Goal: Task Accomplishment & Management: Manage account settings

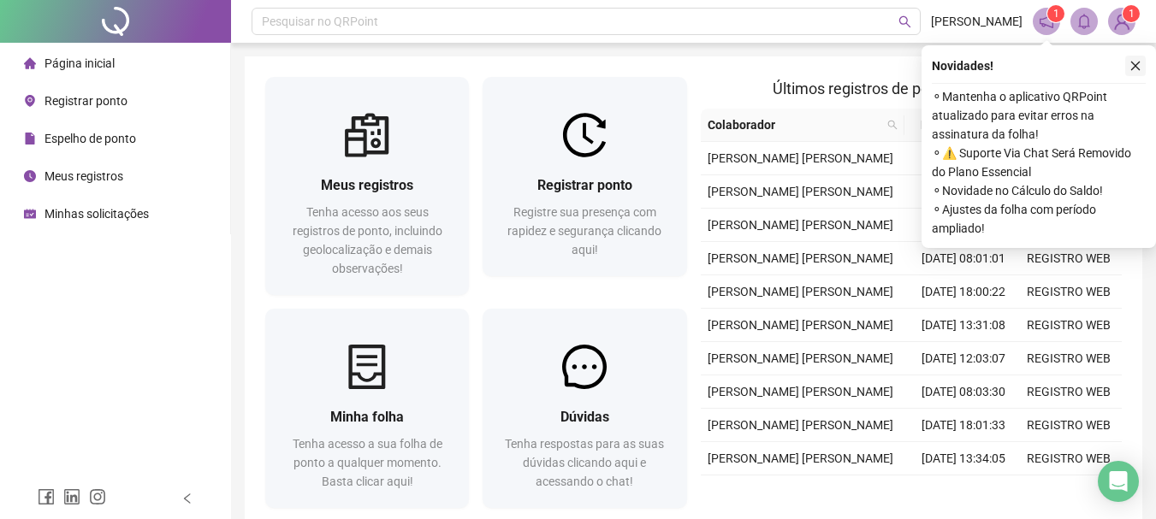
click at [1134, 65] on icon "close" at bounding box center [1136, 66] width 12 height 12
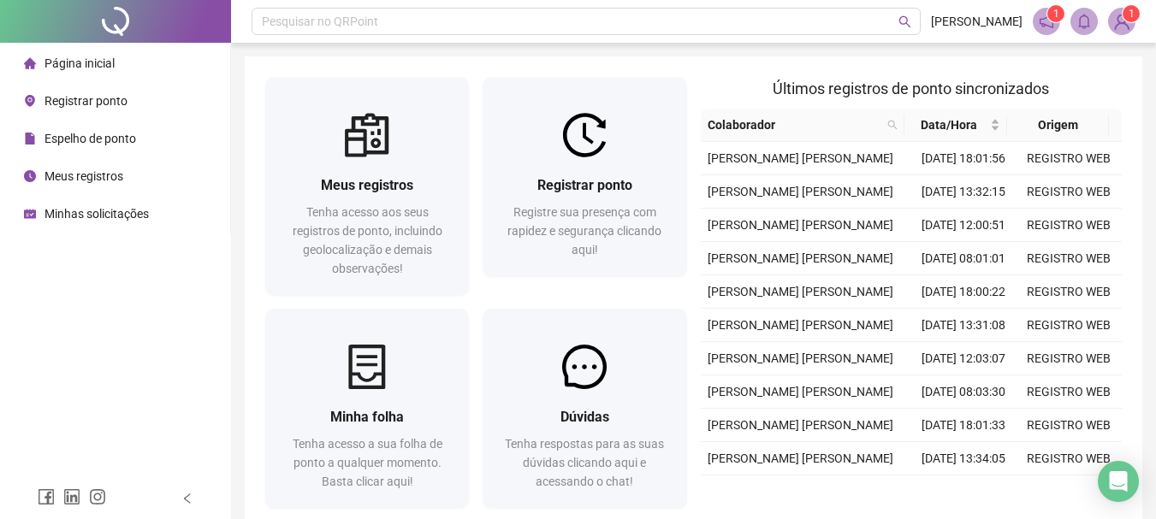
click at [78, 101] on span "Registrar ponto" at bounding box center [85, 101] width 83 height 14
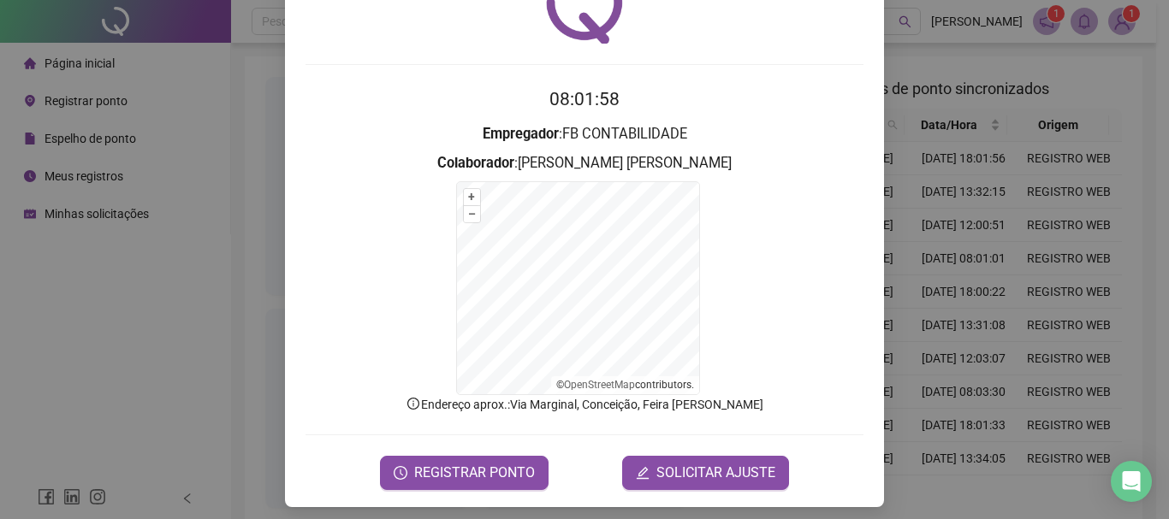
scroll to position [106, 0]
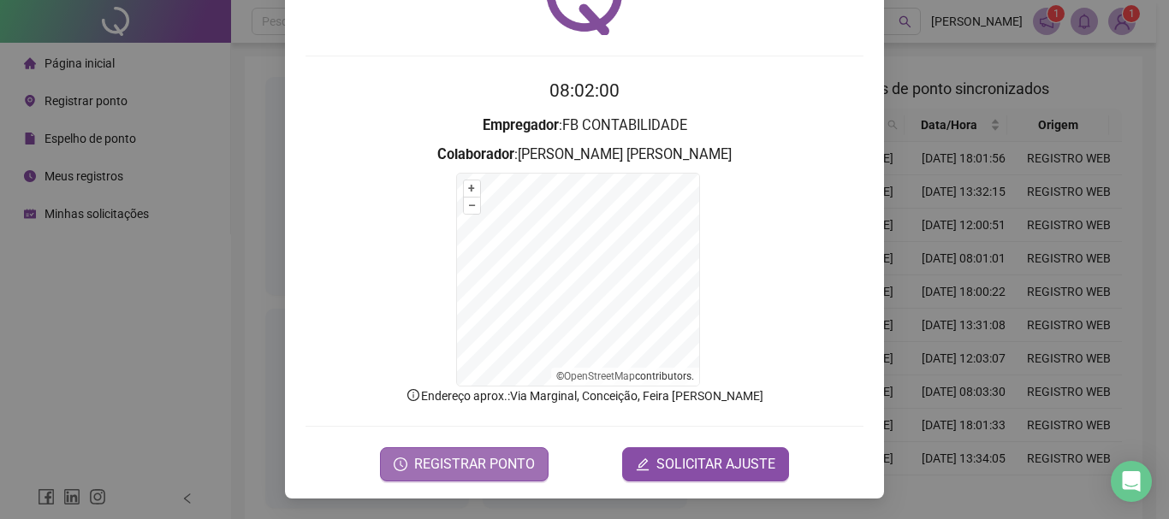
click at [461, 469] on span "REGISTRAR PONTO" at bounding box center [474, 464] width 121 height 21
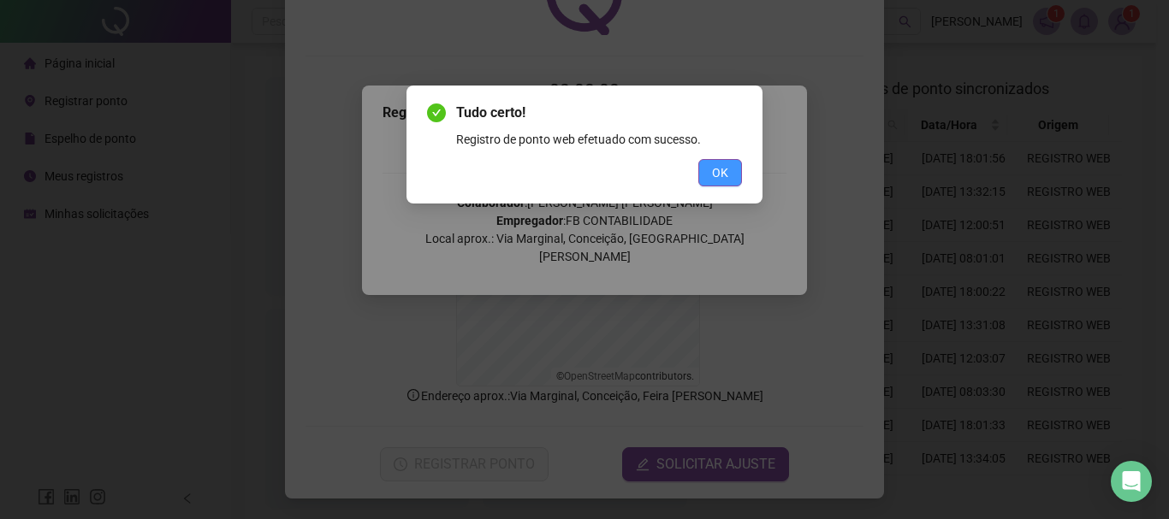
click at [724, 176] on span "OK" at bounding box center [720, 172] width 16 height 19
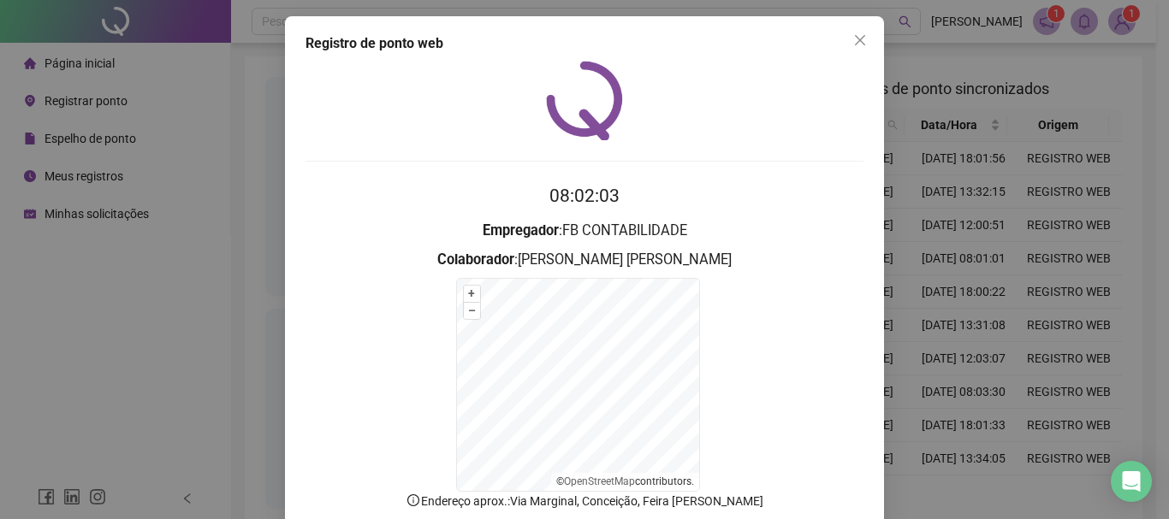
scroll to position [0, 0]
click at [855, 41] on icon "close" at bounding box center [860, 41] width 10 height 10
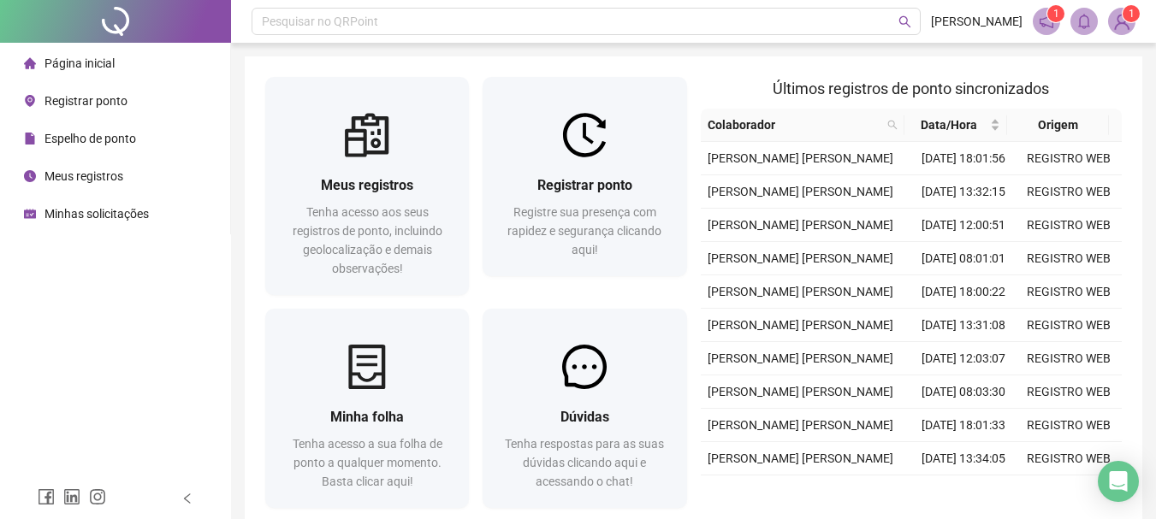
click at [110, 178] on span "Meus registros" at bounding box center [83, 176] width 79 height 14
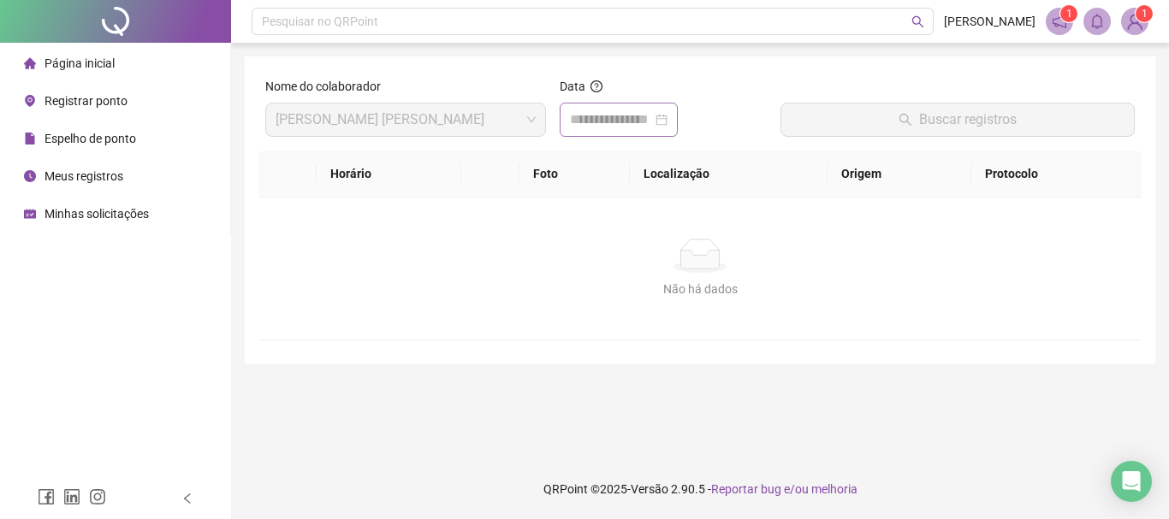
click at [667, 122] on div at bounding box center [619, 120] width 98 height 21
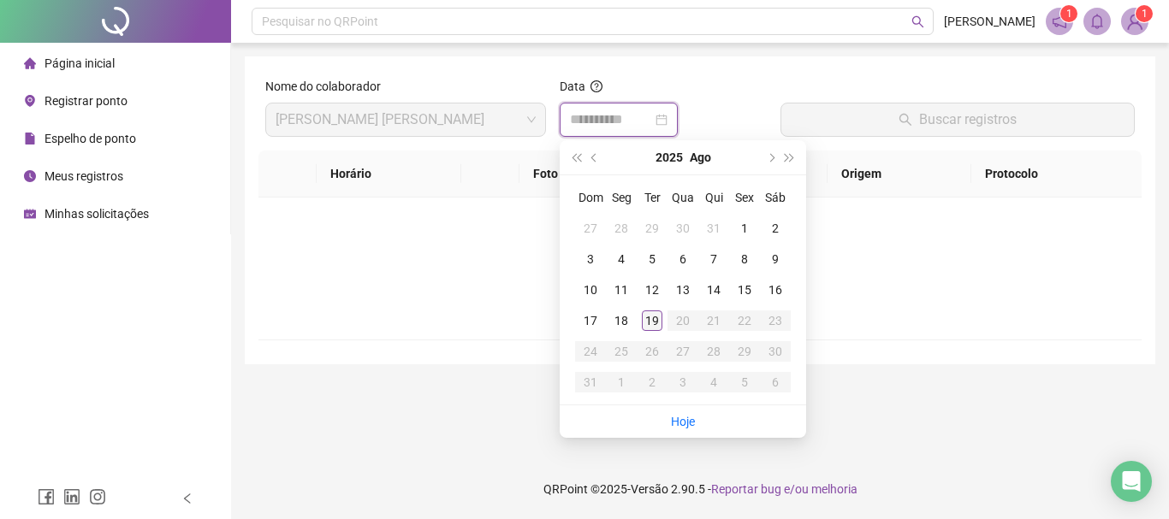
type input "**********"
click at [651, 316] on div "19" at bounding box center [652, 321] width 21 height 21
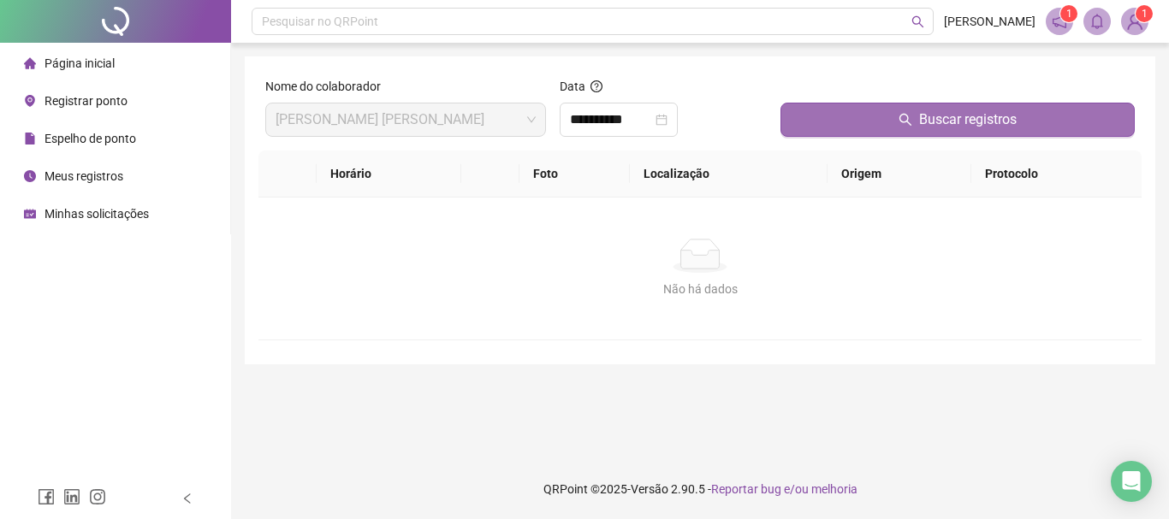
click at [981, 118] on span "Buscar registros" at bounding box center [968, 120] width 98 height 21
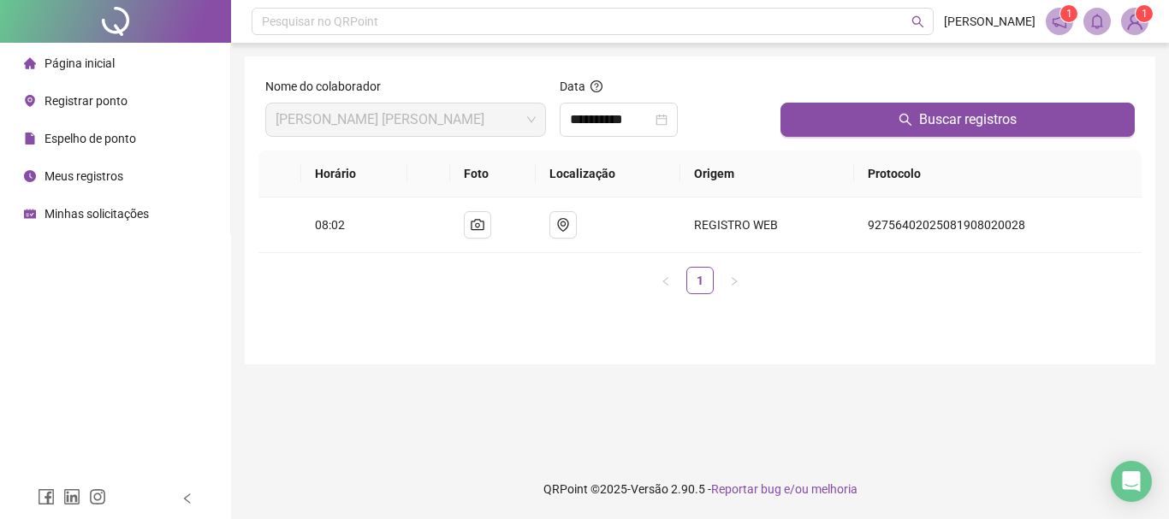
click at [109, 145] on span "Espelho de ponto" at bounding box center [90, 139] width 92 height 14
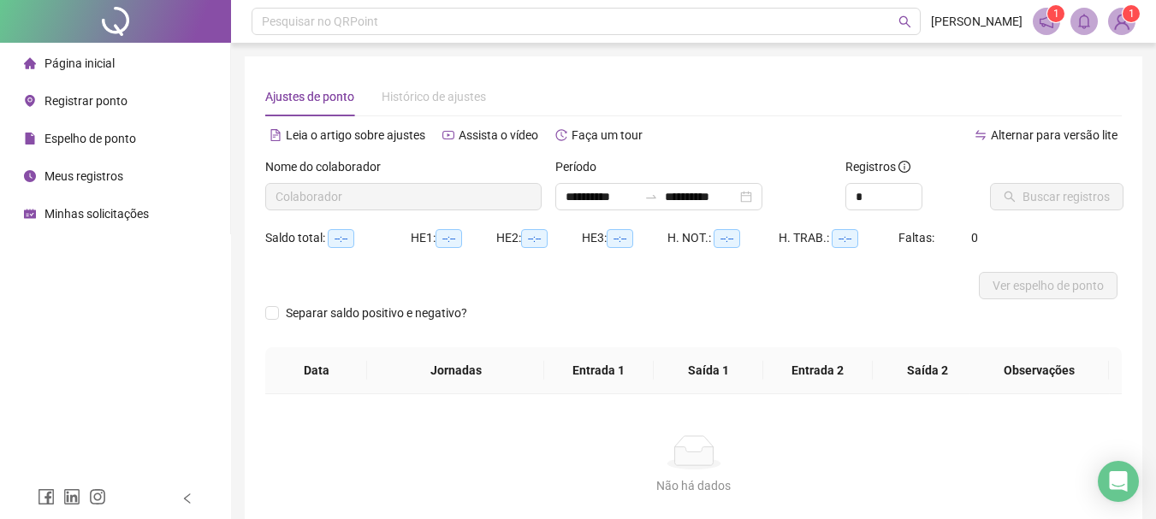
type input "**********"
click at [1060, 198] on span "Buscar registros" at bounding box center [1066, 196] width 87 height 19
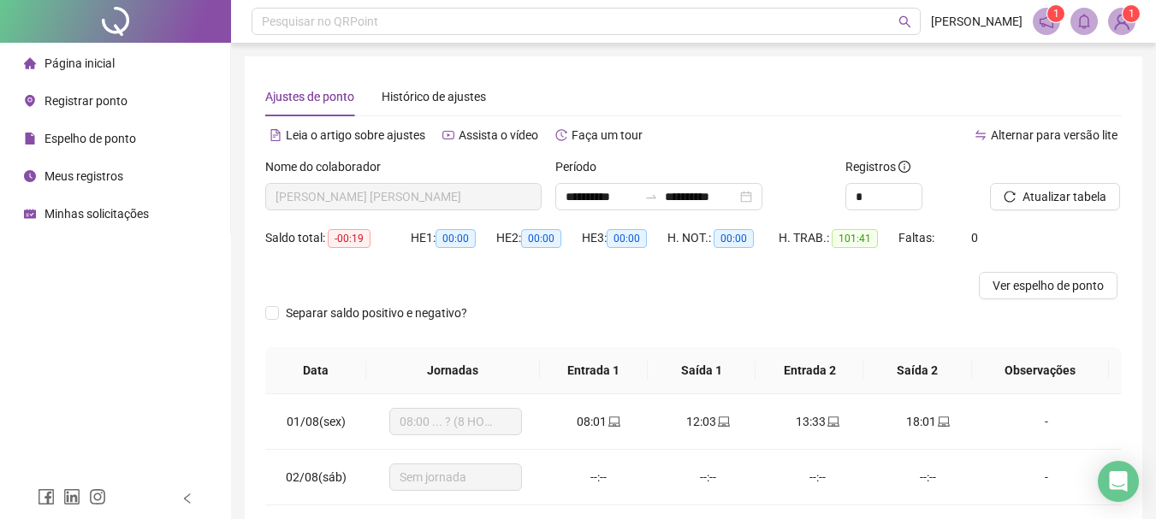
click at [67, 182] on span "Meus registros" at bounding box center [83, 176] width 79 height 14
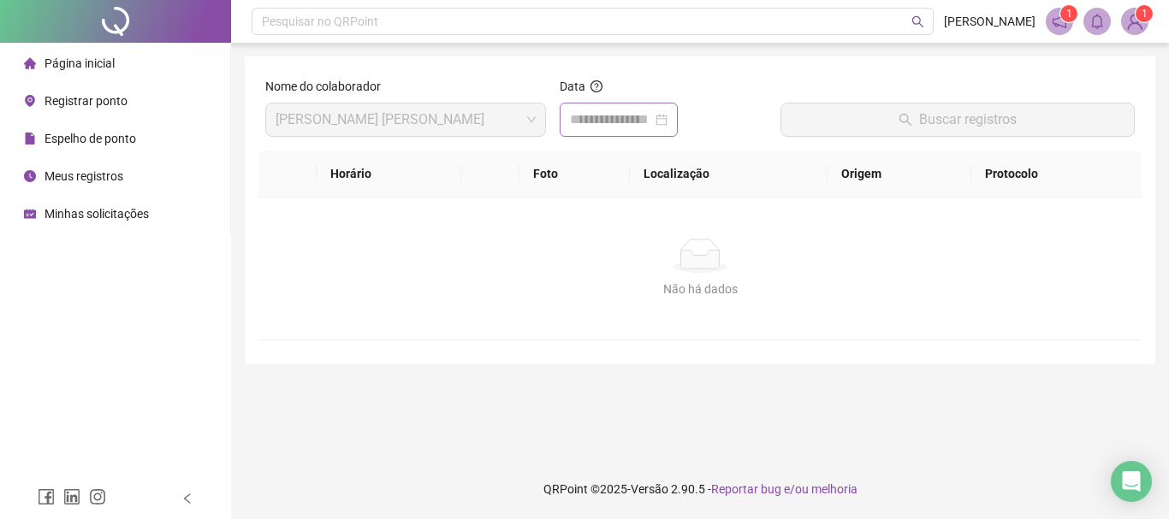
click at [667, 122] on div at bounding box center [619, 120] width 98 height 21
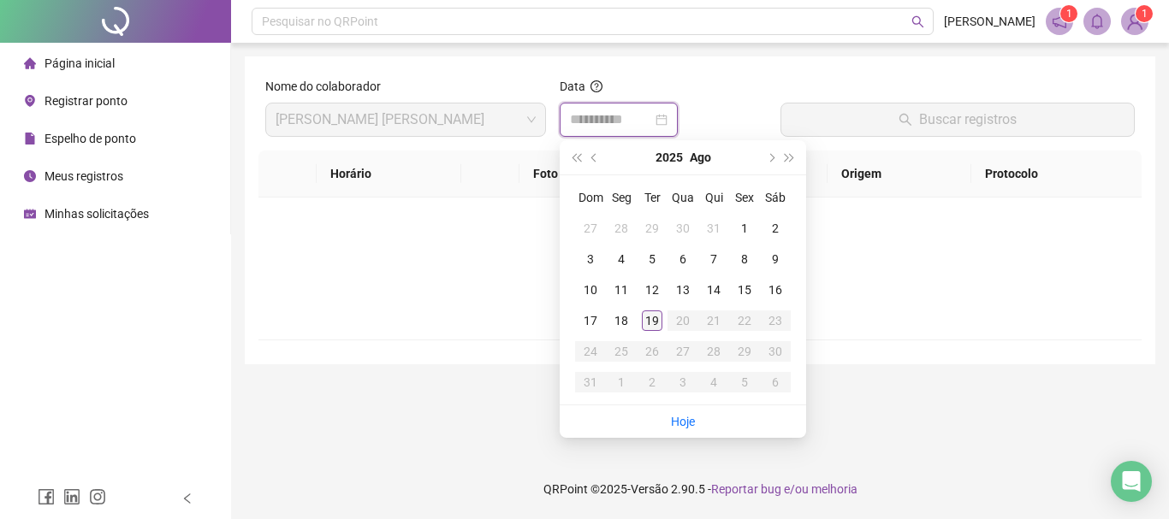
type input "**********"
click at [651, 320] on div "19" at bounding box center [652, 321] width 21 height 21
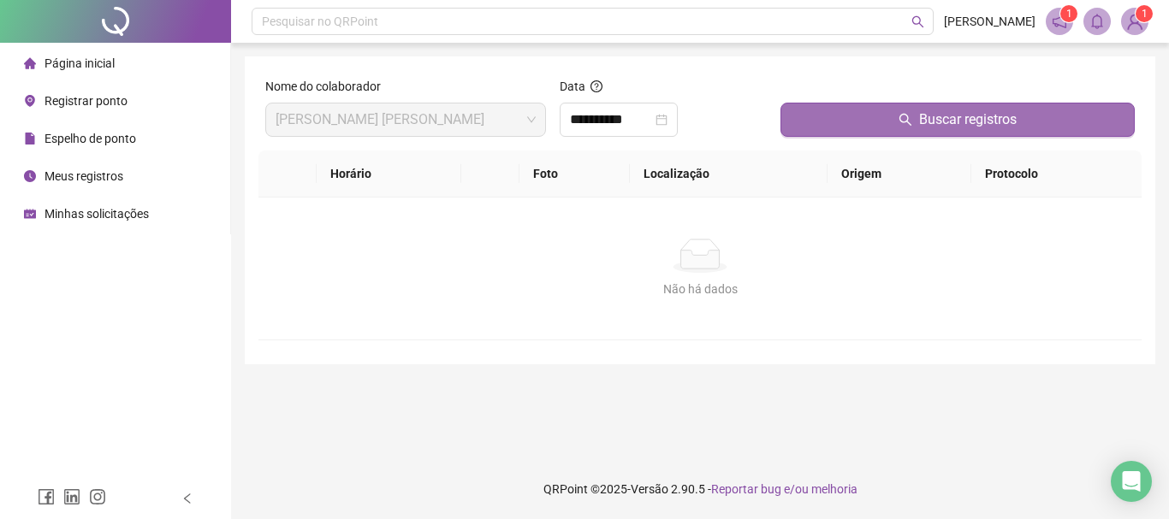
click at [980, 122] on span "Buscar registros" at bounding box center [968, 120] width 98 height 21
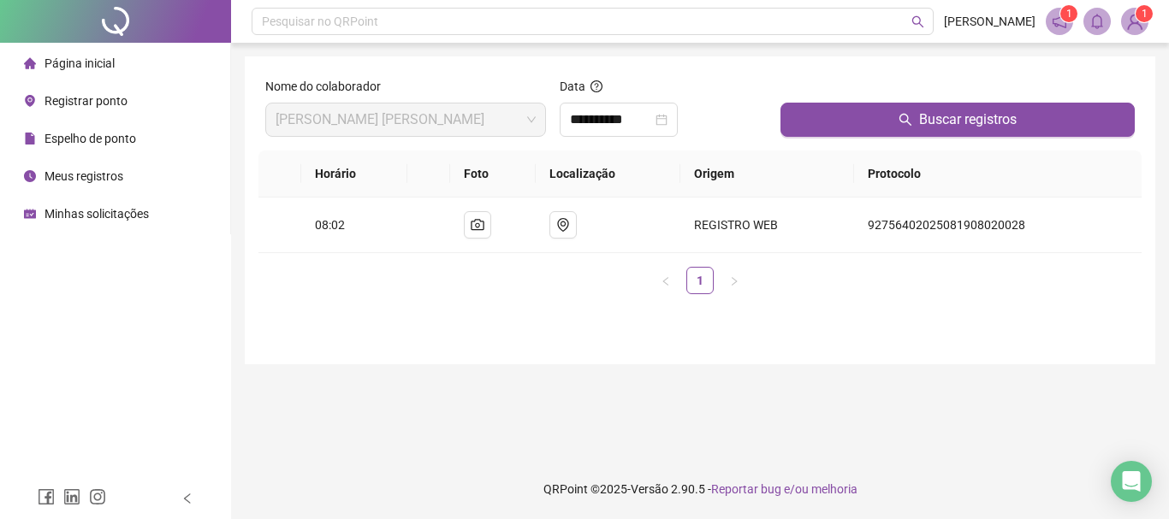
click at [1135, 27] on img at bounding box center [1135, 22] width 26 height 26
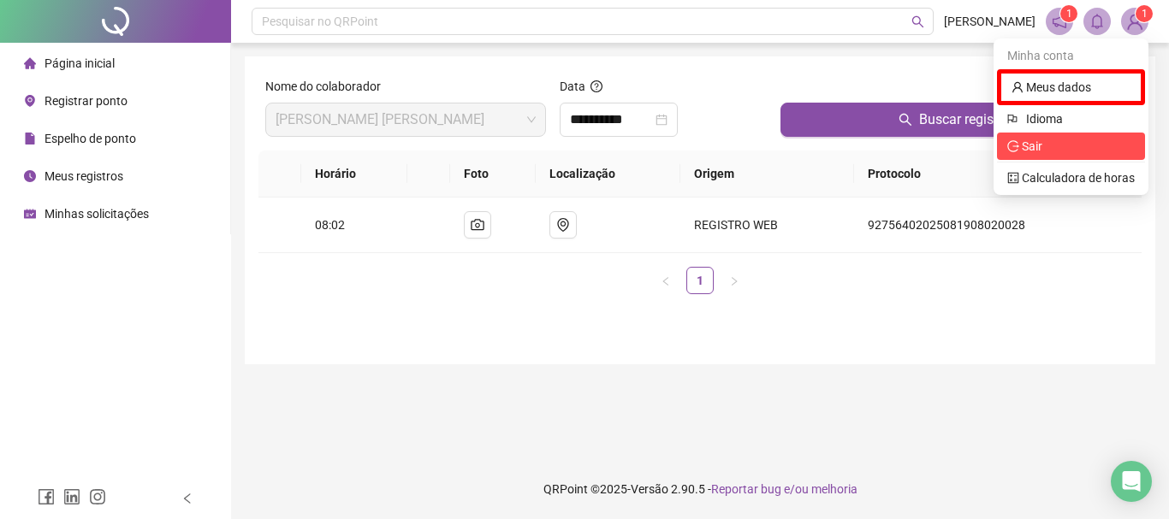
click at [1068, 145] on span "Sair" at bounding box center [1071, 146] width 128 height 19
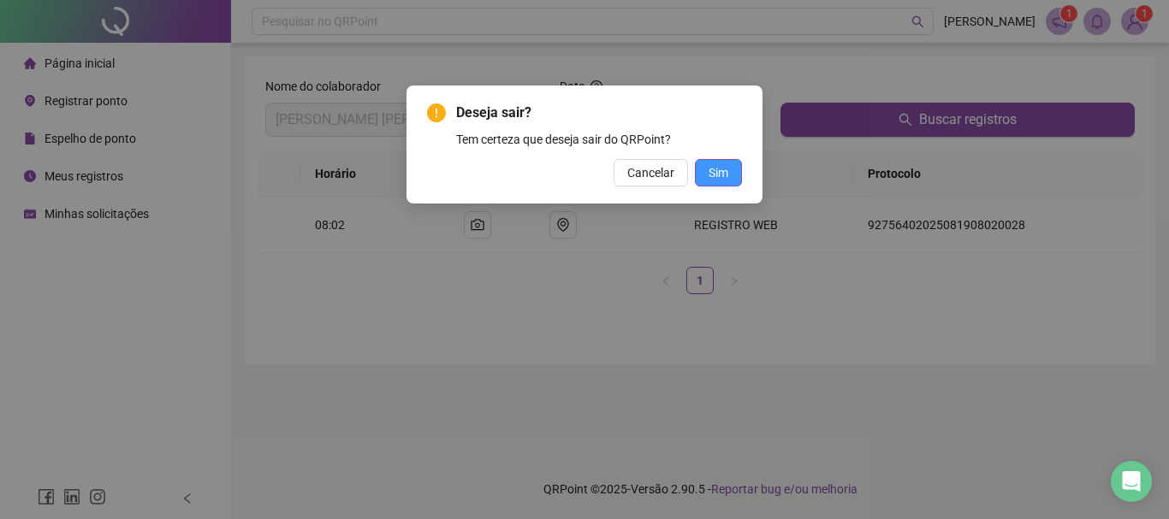
click at [709, 174] on span "Sim" at bounding box center [719, 172] width 20 height 19
